Goal: Task Accomplishment & Management: Manage account settings

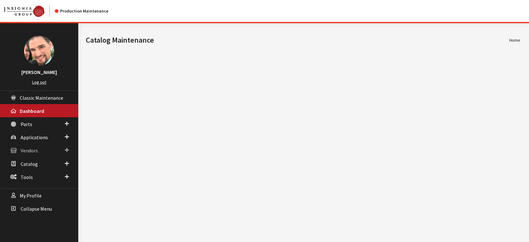
click at [30, 151] on span "Vendors" at bounding box center [29, 151] width 17 height 6
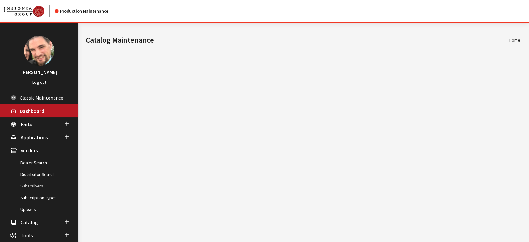
click at [37, 186] on link "Subscribers" at bounding box center [39, 186] width 78 height 12
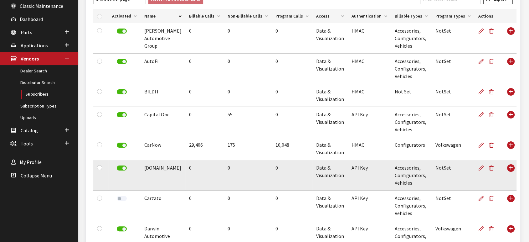
scroll to position [104, 0]
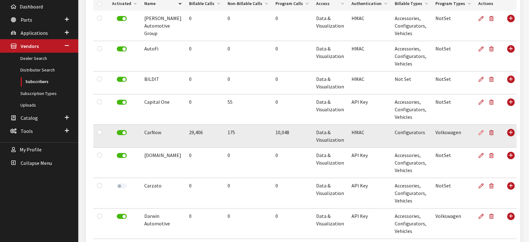
click at [479, 132] on icon at bounding box center [481, 132] width 5 height 5
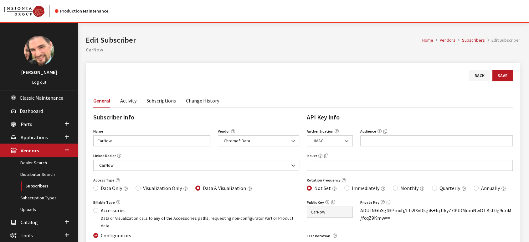
click at [158, 99] on link "Subscriptions" at bounding box center [161, 100] width 29 height 13
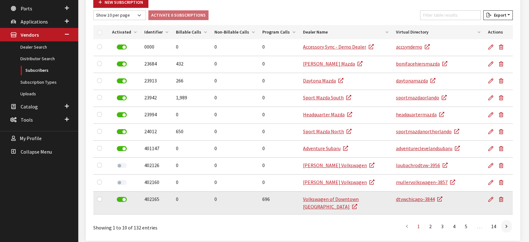
scroll to position [134, 0]
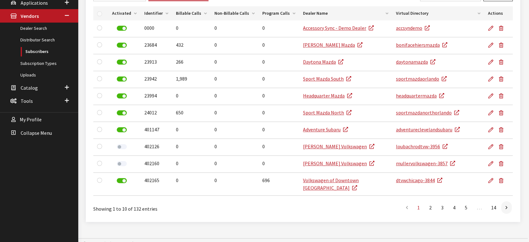
click at [185, 13] on th "Billable Calls" at bounding box center [191, 13] width 39 height 14
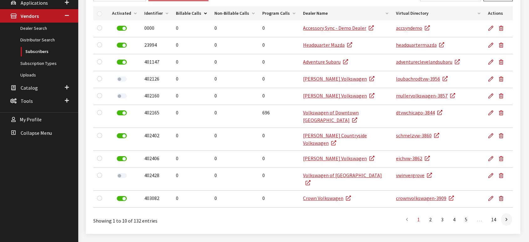
click at [185, 13] on th "Billable Calls" at bounding box center [191, 13] width 39 height 14
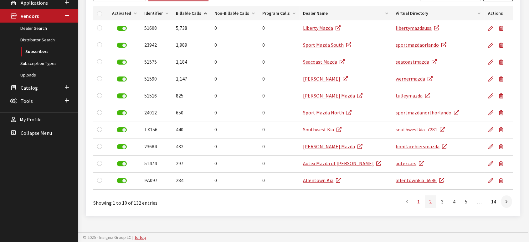
click at [432, 201] on link "2" at bounding box center [430, 201] width 11 height 13
